Goal: Download file/media

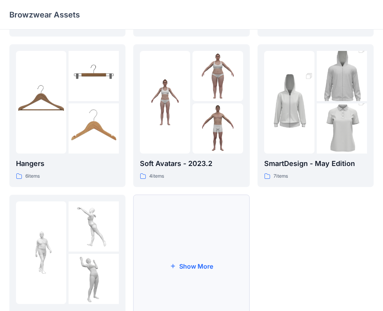
scroll to position [193, 0]
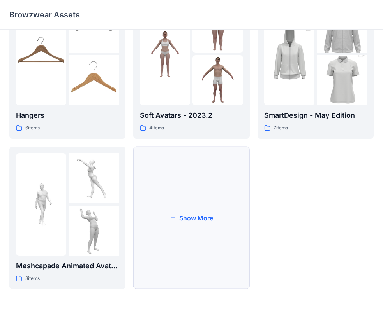
click at [193, 226] on button "Show More" at bounding box center [191, 218] width 116 height 143
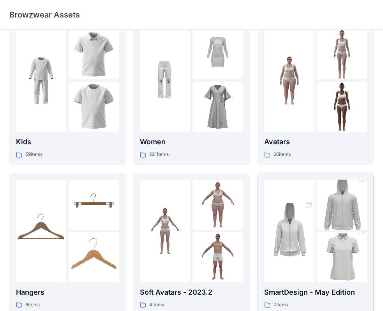
scroll to position [0, 0]
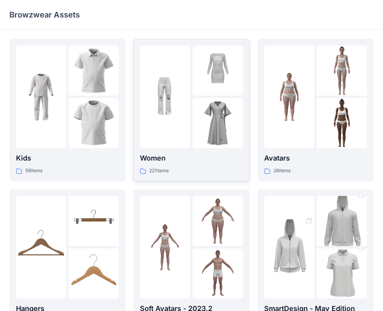
click at [204, 147] on img at bounding box center [217, 123] width 50 height 50
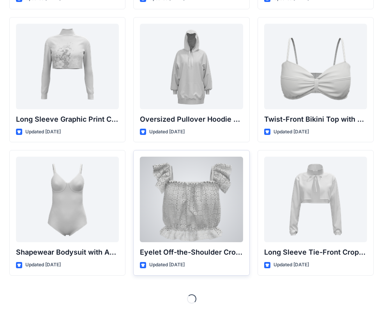
scroll to position [2424, 0]
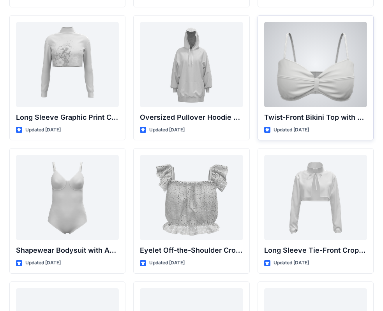
click at [319, 67] on div at bounding box center [315, 65] width 103 height 86
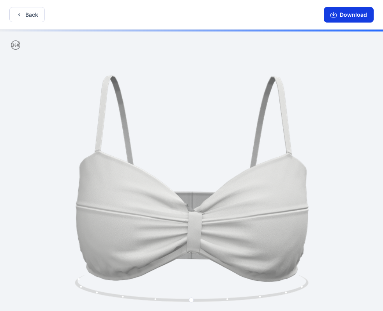
click at [348, 21] on button "Download" at bounding box center [349, 15] width 50 height 16
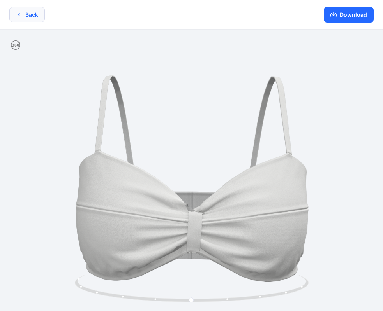
click at [37, 18] on button "Back" at bounding box center [26, 14] width 35 height 15
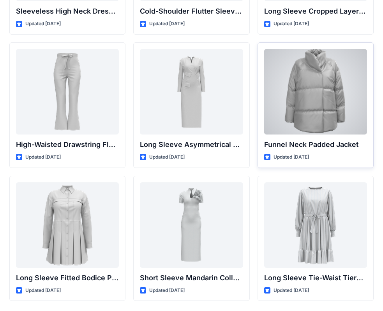
scroll to position [2958, 0]
